Goal: Task Accomplishment & Management: Manage account settings

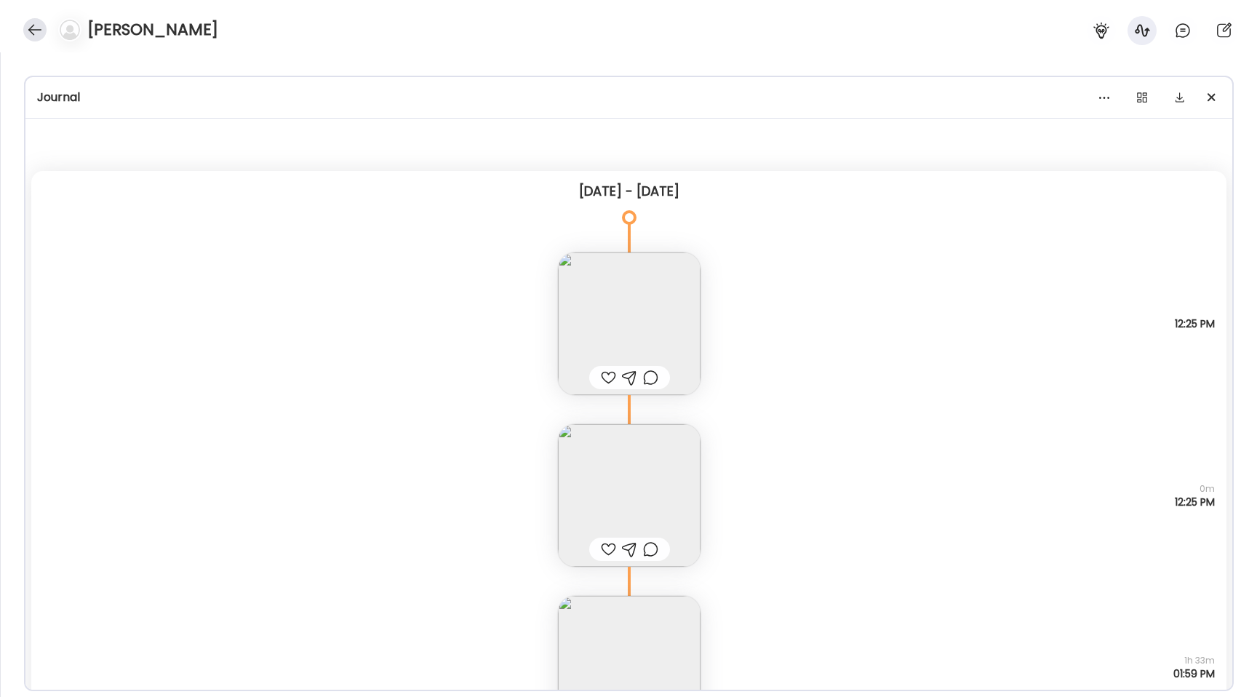
scroll to position [229, 0]
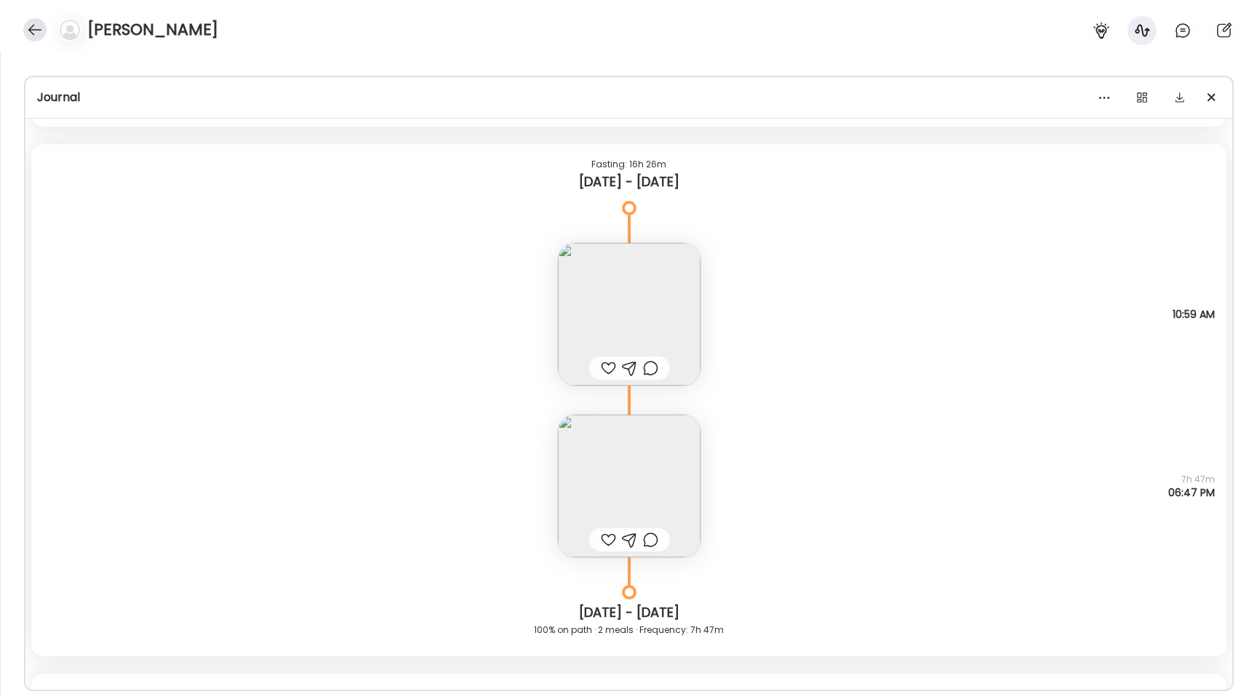
click at [44, 33] on div at bounding box center [34, 29] width 23 height 23
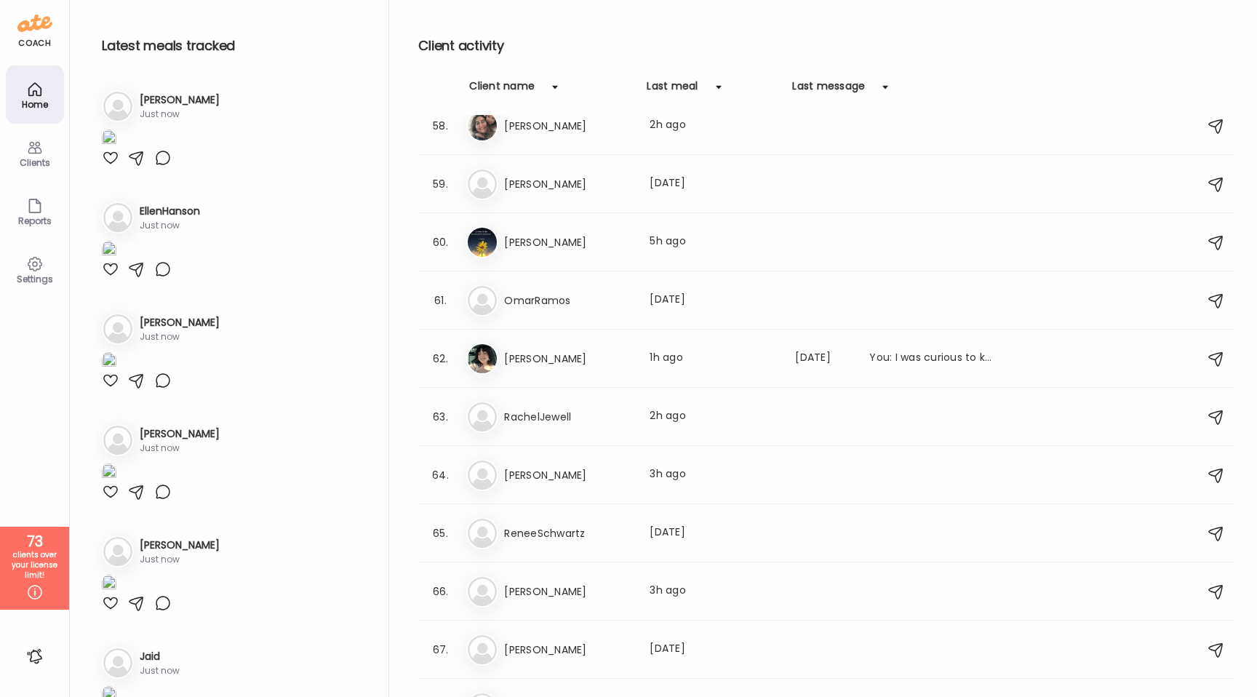
scroll to position [3361, 0]
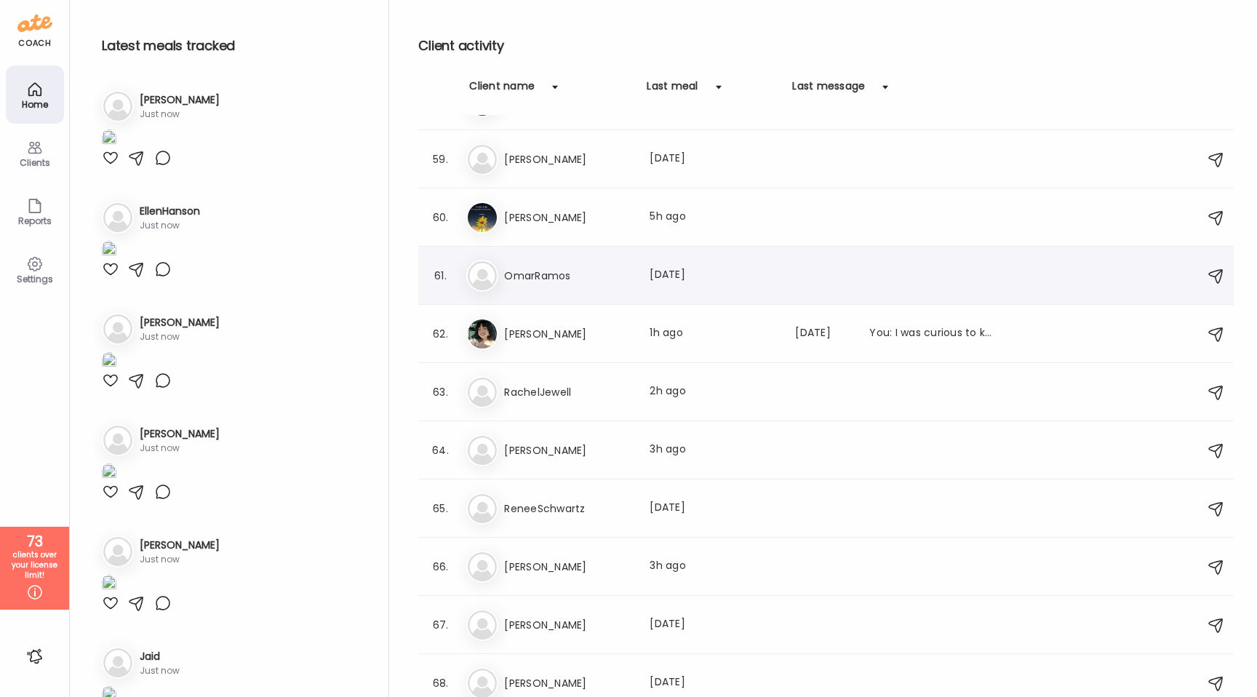
click at [556, 277] on h3 "OmarRamos" at bounding box center [568, 275] width 128 height 17
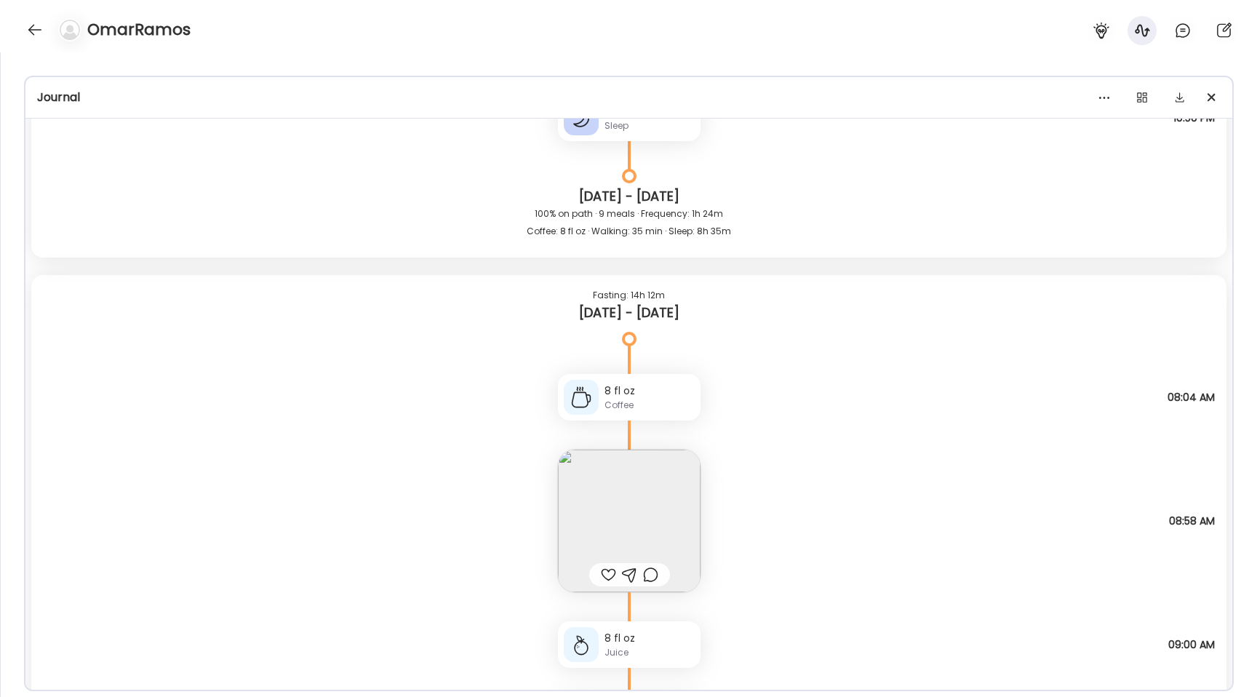
scroll to position [18542, 0]
click at [570, 471] on img at bounding box center [629, 515] width 143 height 143
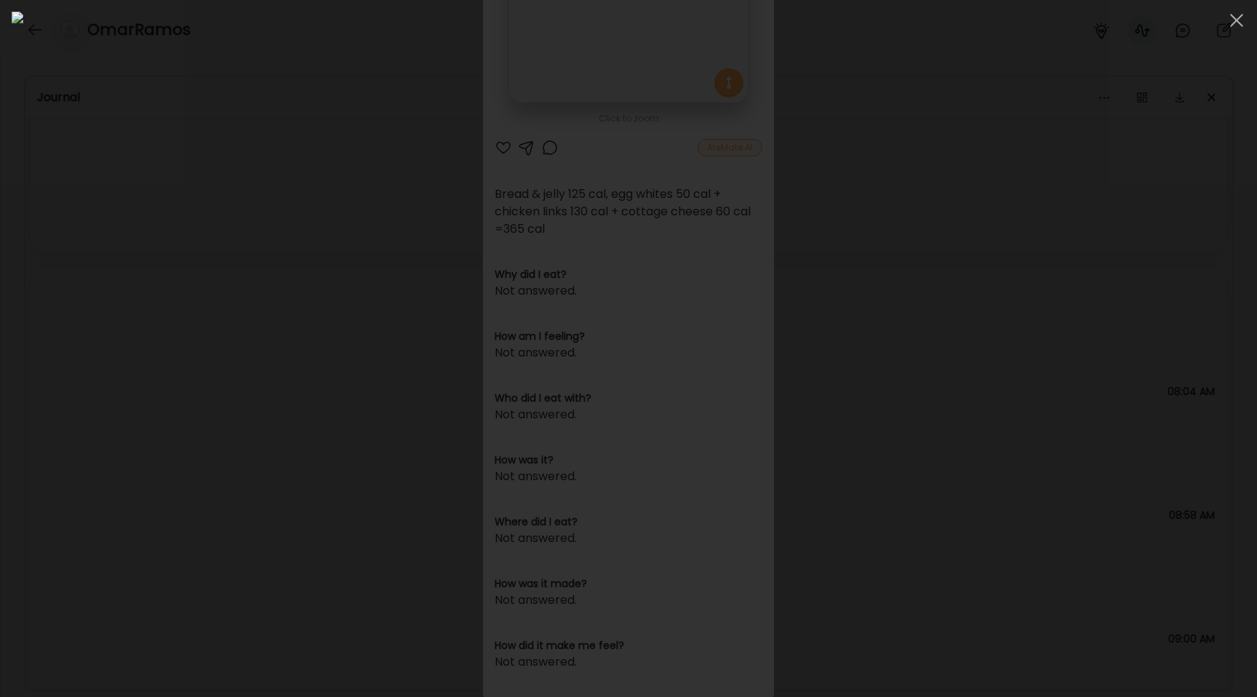
click at [160, 418] on div at bounding box center [629, 349] width 1234 height 674
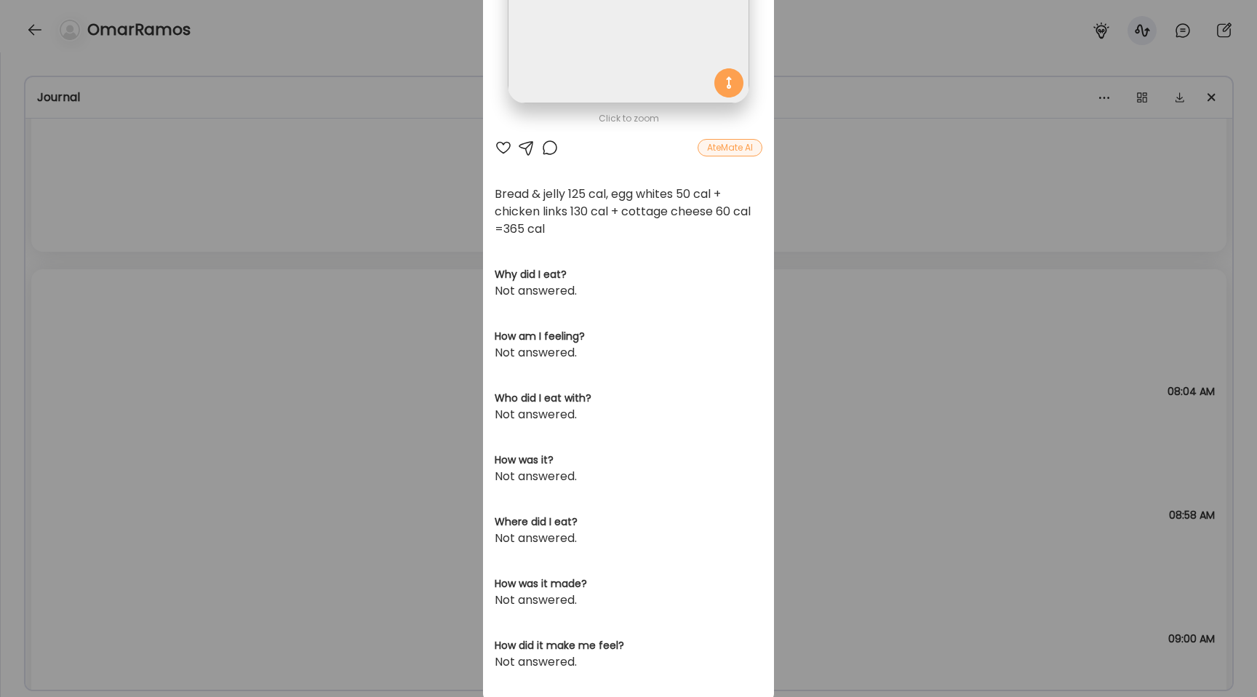
click at [160, 418] on div "Ate Coach Dashboard Wahoo! It’s official Take a moment to set up your Coach Pro…" at bounding box center [628, 348] width 1257 height 697
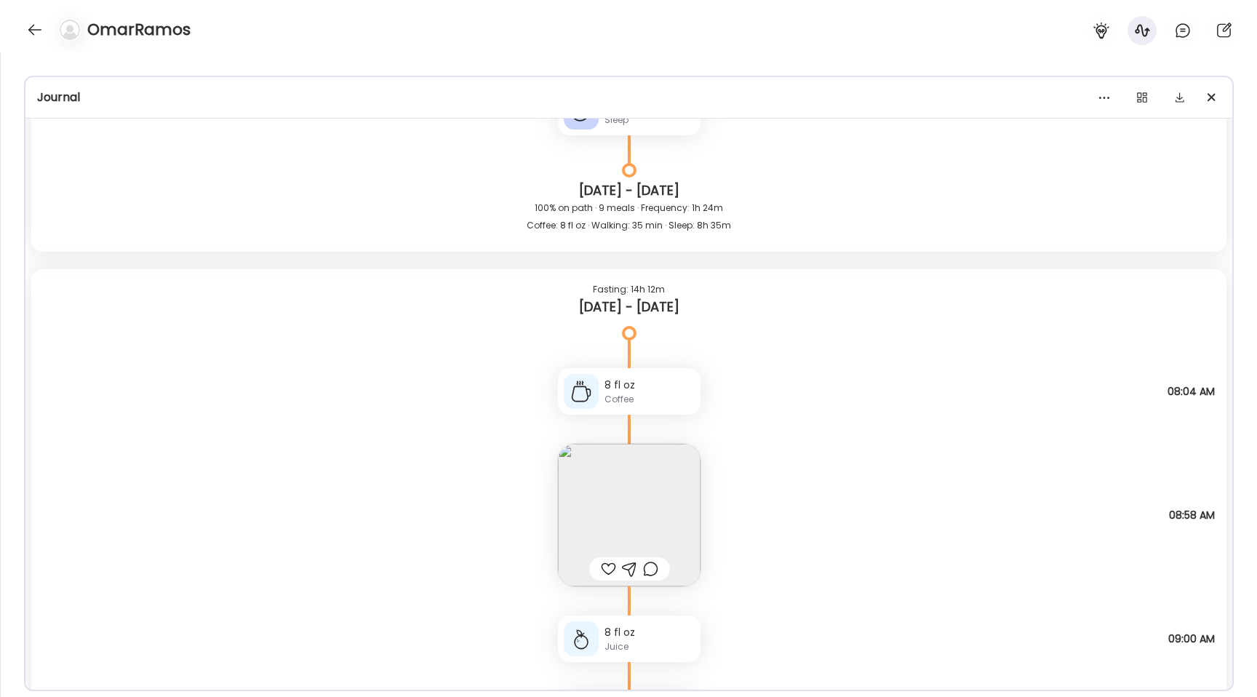
click at [658, 501] on img at bounding box center [629, 515] width 143 height 143
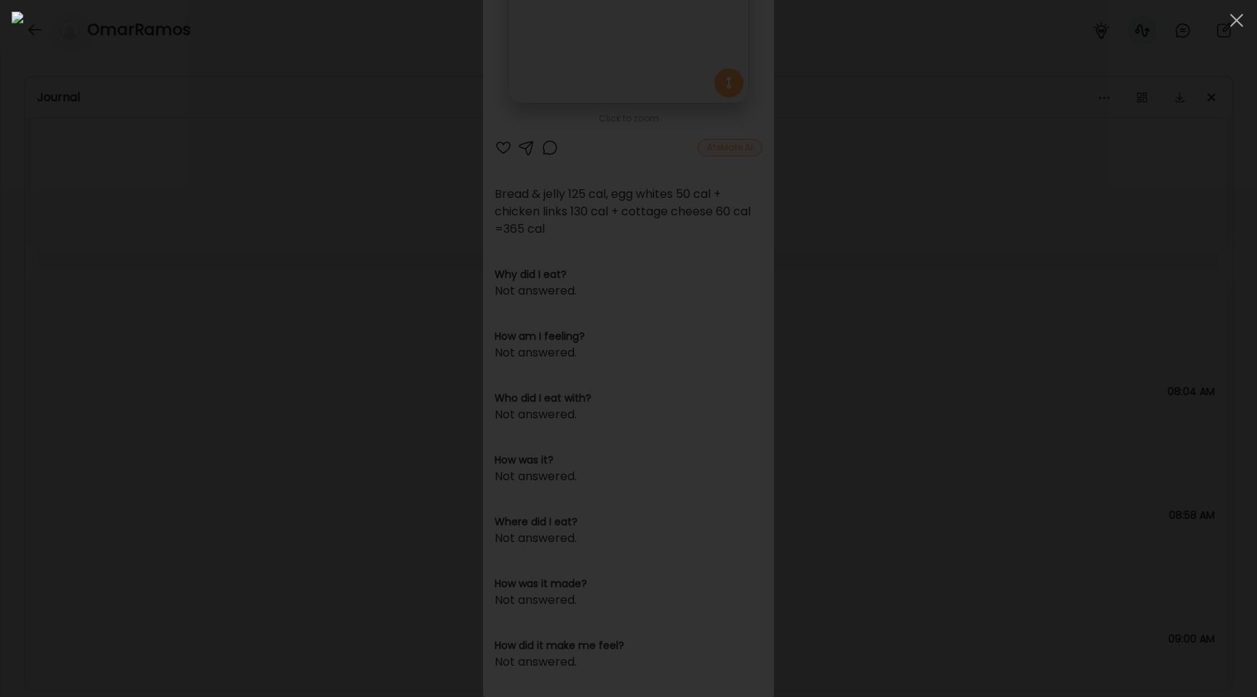
click at [188, 384] on div at bounding box center [629, 349] width 1234 height 674
click at [188, 384] on div "Ate Coach Dashboard Wahoo! It’s official Take a moment to set up your Coach Pro…" at bounding box center [628, 348] width 1257 height 697
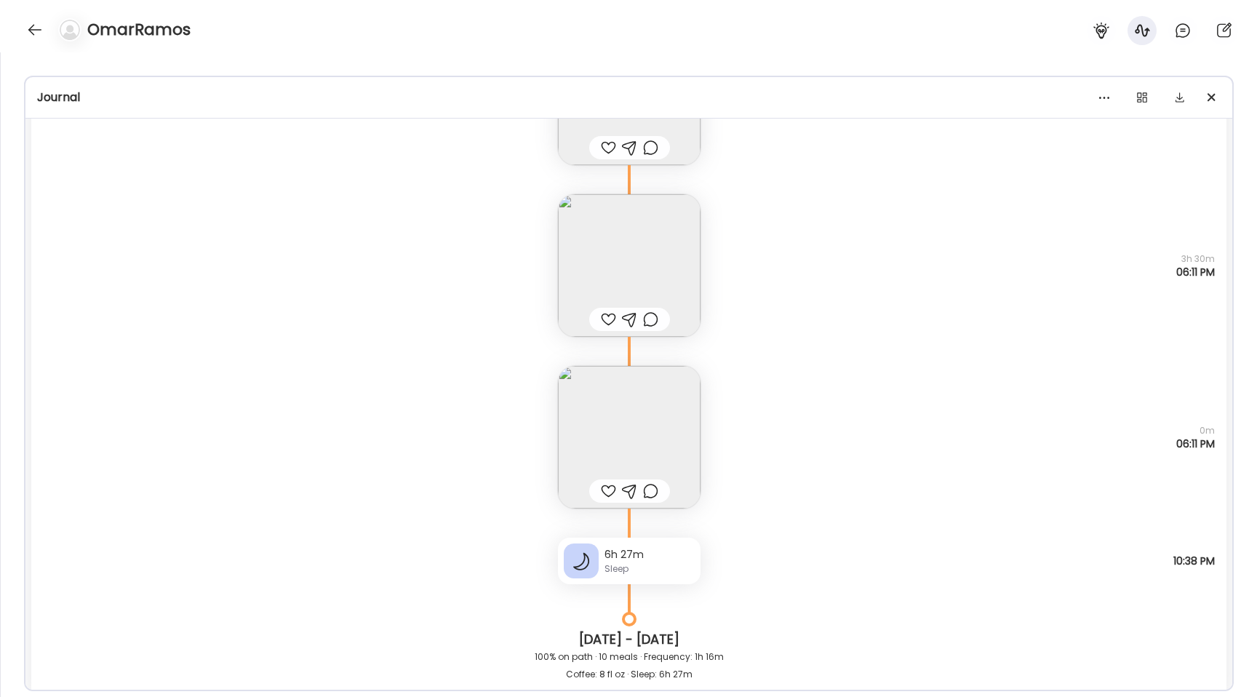
scroll to position [12019, 0]
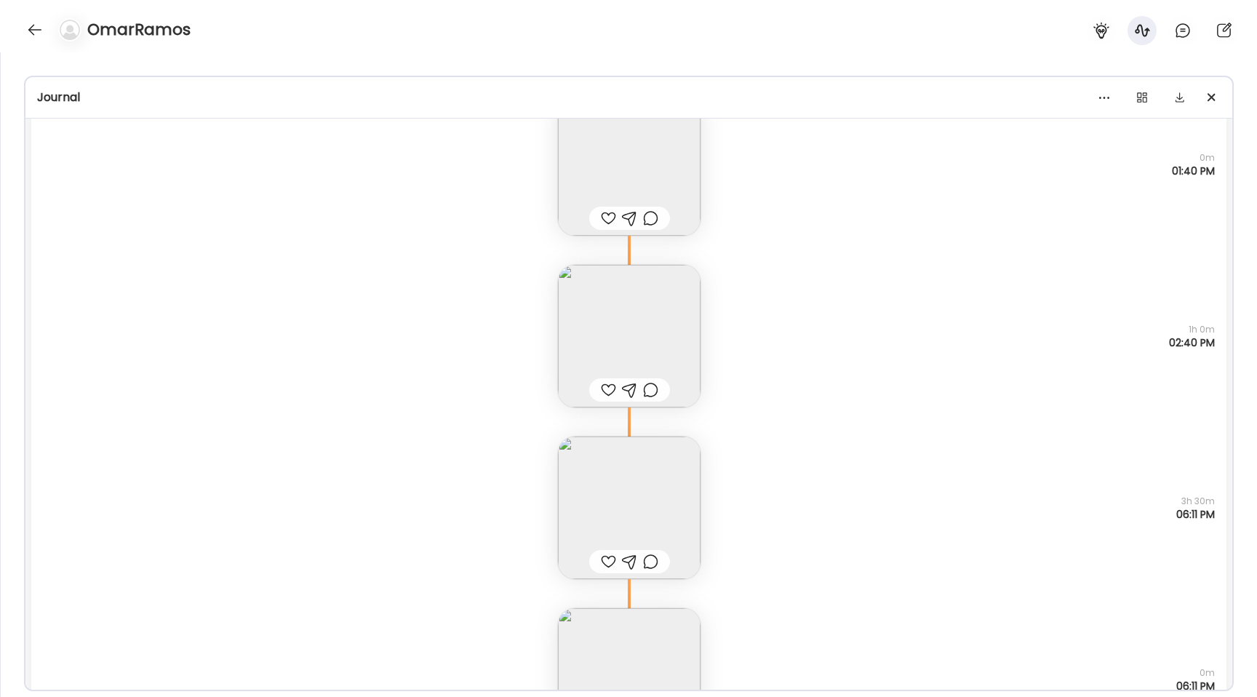
click at [545, 335] on div "160 cal Questions not answered 1h 0m 02:40 PM" at bounding box center [628, 322] width 1195 height 172
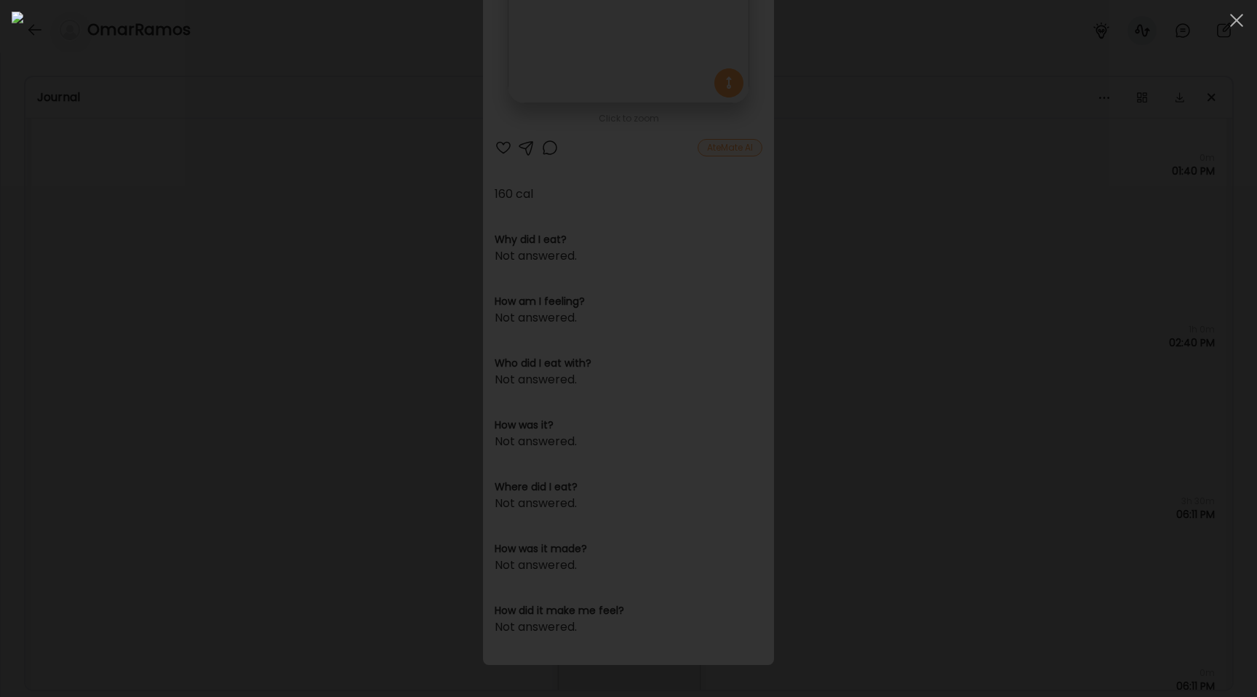
click at [194, 314] on div at bounding box center [629, 349] width 1234 height 674
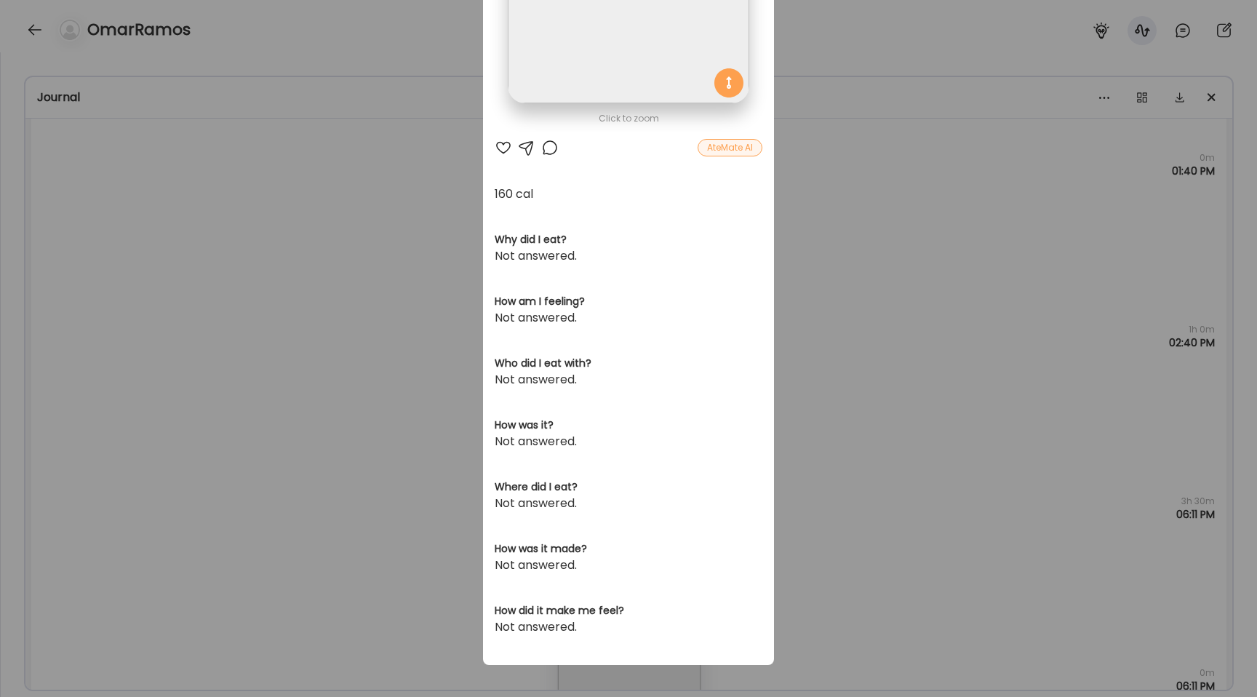
click at [194, 314] on div "Ate Coach Dashboard Wahoo! It’s official Take a moment to set up your Coach Pro…" at bounding box center [628, 348] width 1257 height 697
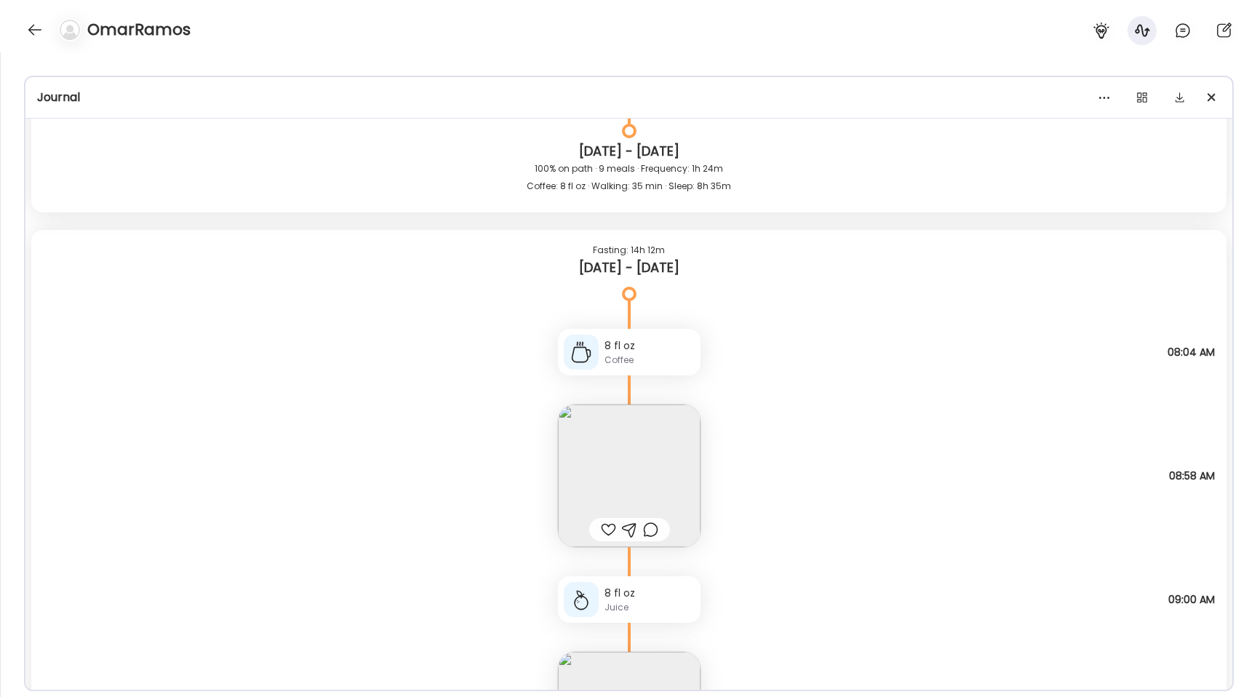
scroll to position [18661, 0]
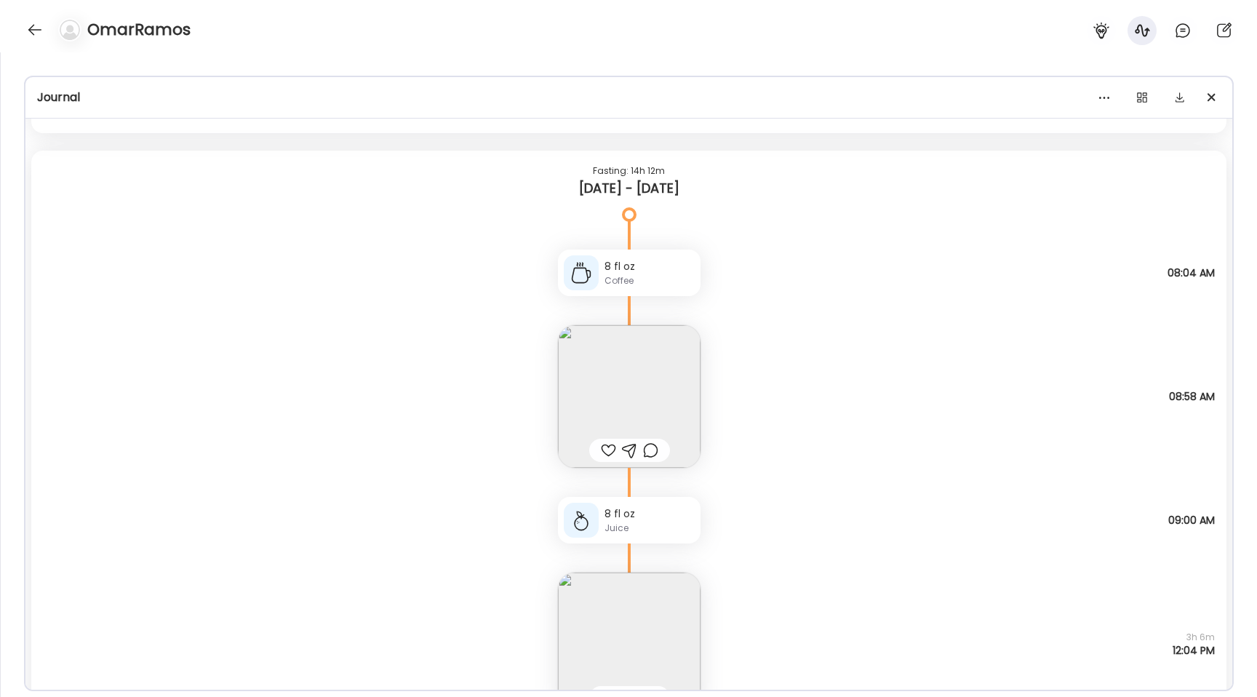
click at [602, 394] on img at bounding box center [629, 396] width 143 height 143
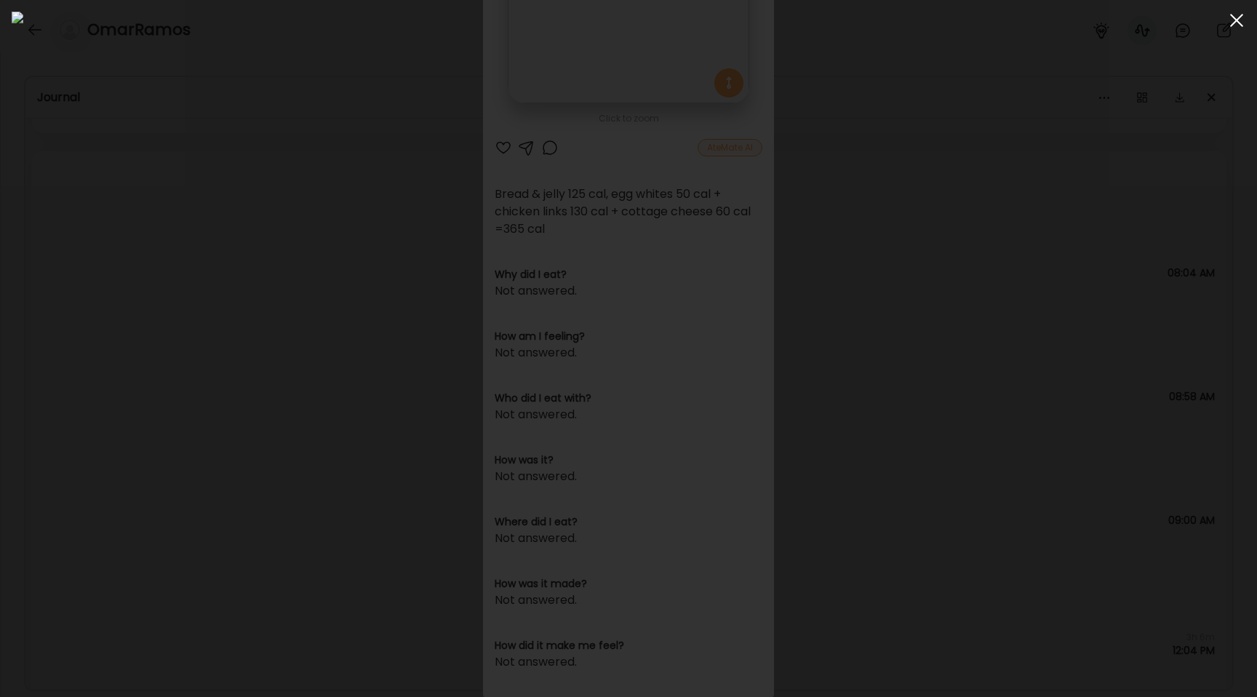
click at [1230, 20] on div at bounding box center [1236, 20] width 29 height 29
